Goal: Information Seeking & Learning: Learn about a topic

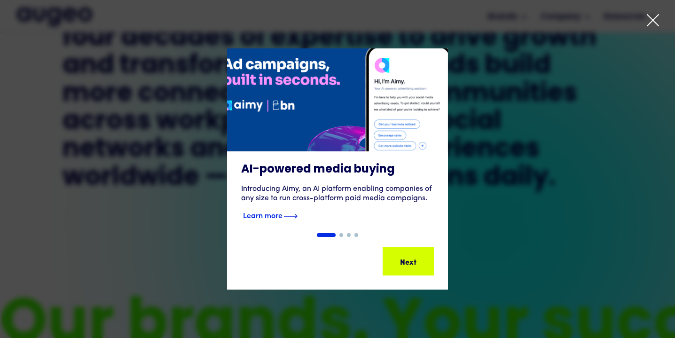
scroll to position [495, 0]
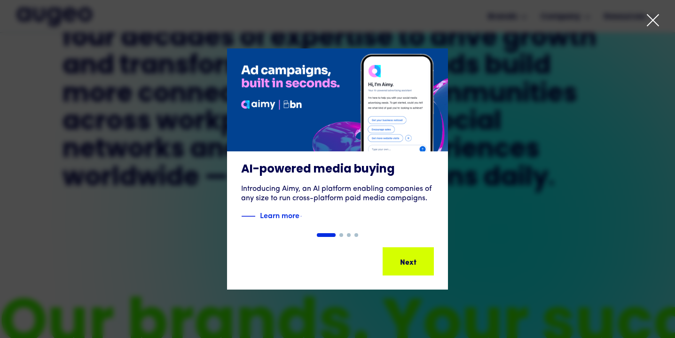
click at [660, 28] on div at bounding box center [337, 169] width 675 height 338
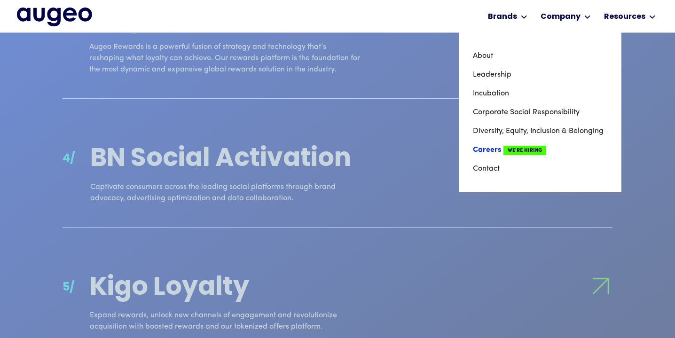
scroll to position [1173, 0]
click at [491, 54] on link "About" at bounding box center [540, 56] width 134 height 19
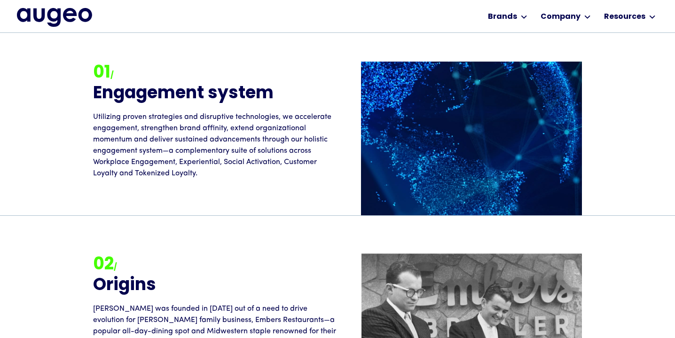
scroll to position [806, 0]
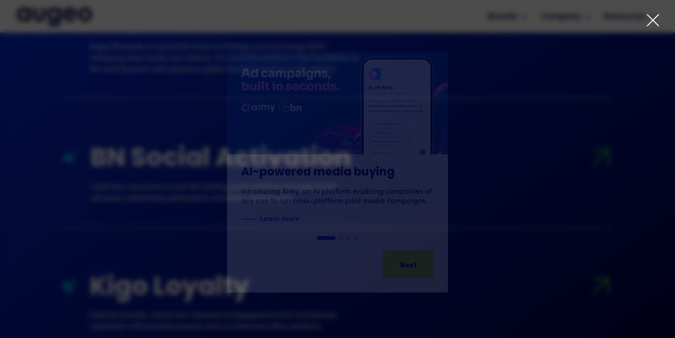
click at [656, 22] on icon at bounding box center [653, 20] width 14 height 14
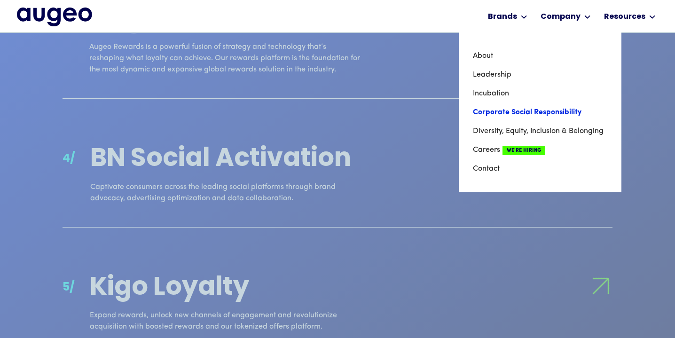
click at [513, 109] on link "Corporate Social Responsibility" at bounding box center [540, 112] width 134 height 19
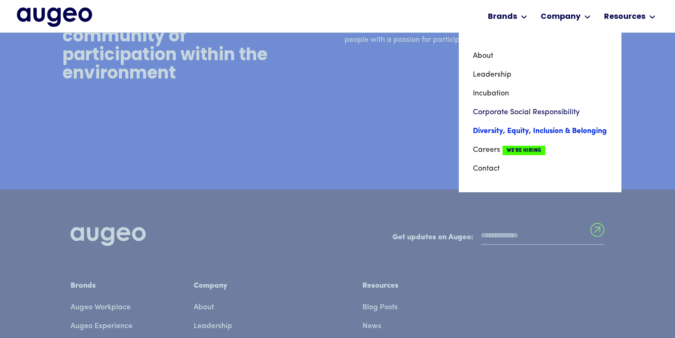
scroll to position [3001, 0]
click at [550, 129] on link "Diversity, Equity, Inclusion & Belonging" at bounding box center [540, 131] width 134 height 19
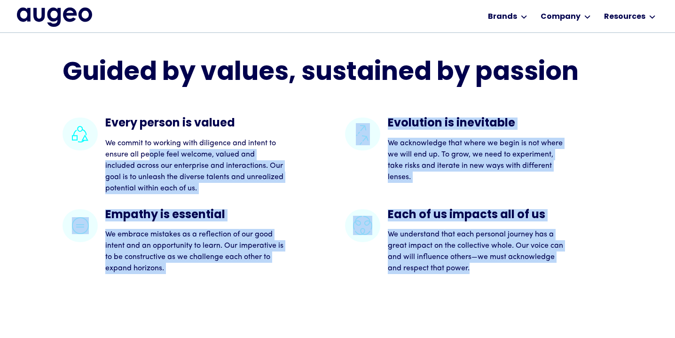
scroll to position [1939, 0]
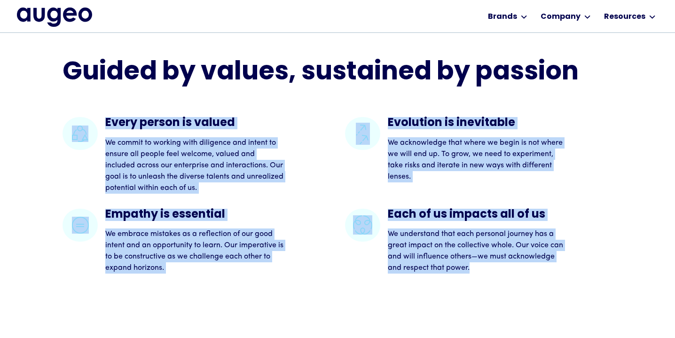
drag, startPoint x: 481, startPoint y: 269, endPoint x: 101, endPoint y: 120, distance: 407.8
click at [101, 120] on div "Every person is valued We commit to working with diligence and intent to ensure…" at bounding box center [338, 195] width 550 height 157
copy div "Every person is valued We commit to working with diligence and intent to ensure…"
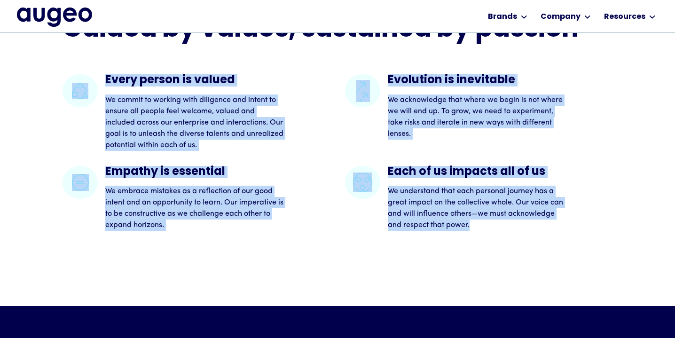
scroll to position [1982, 0]
